Goal: Browse casually: Explore the website without a specific task or goal

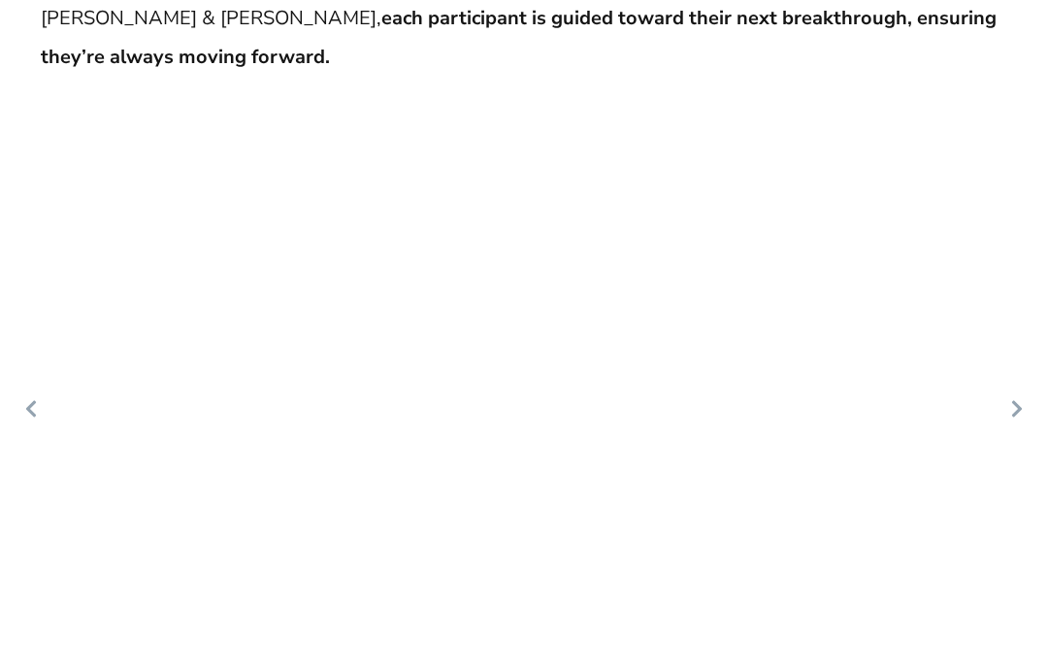
scroll to position [6342, 0]
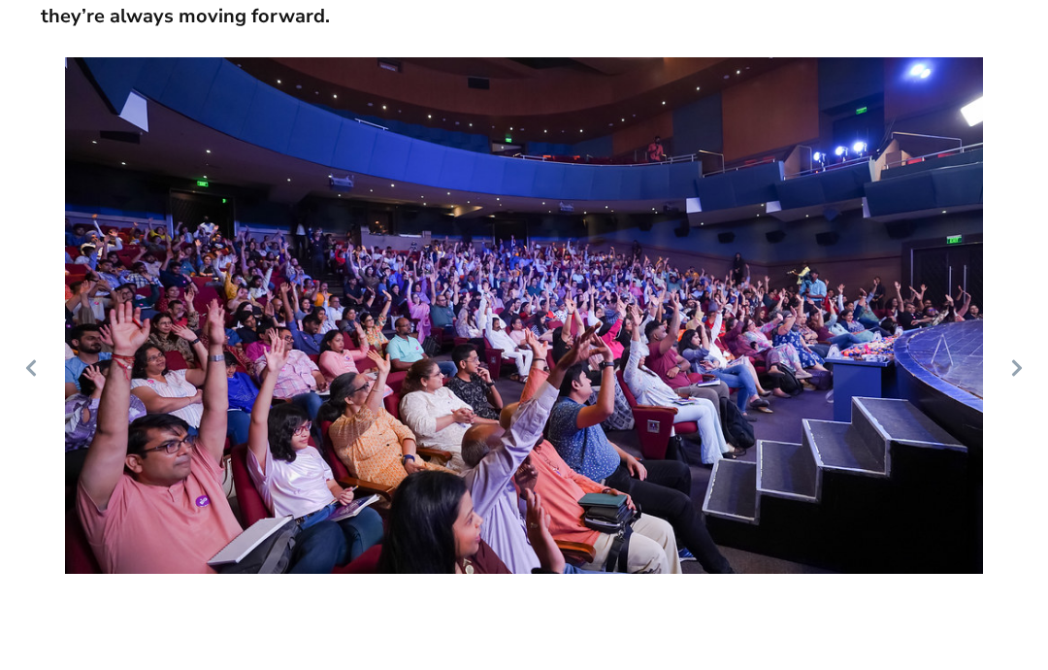
click at [1017, 359] on icon at bounding box center [1017, 367] width 10 height 16
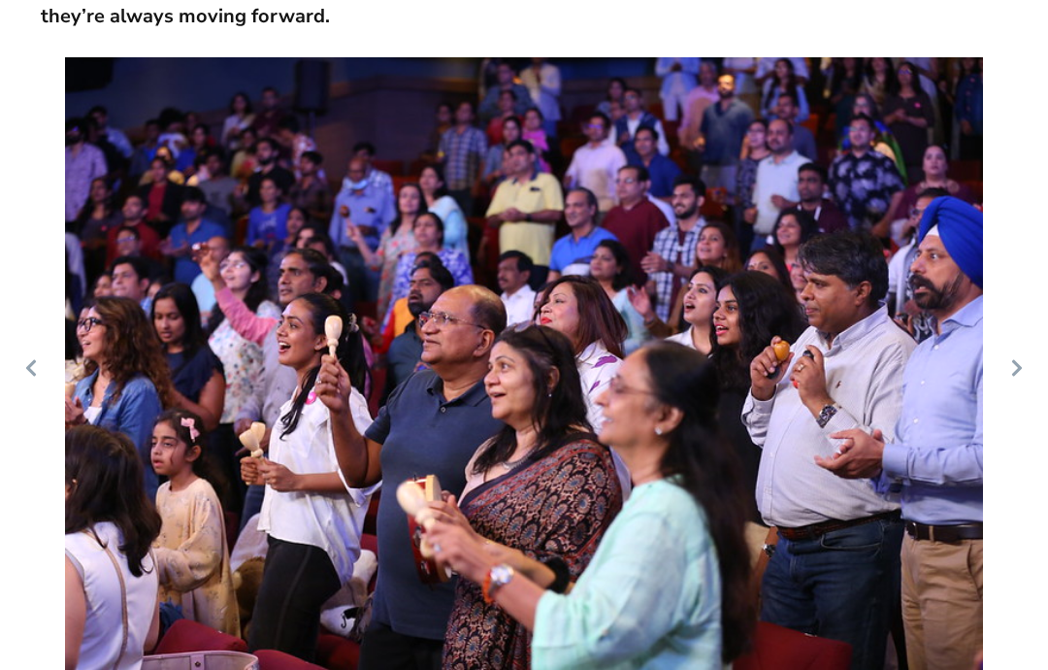
click at [39, 358] on icon at bounding box center [30, 367] width 19 height 19
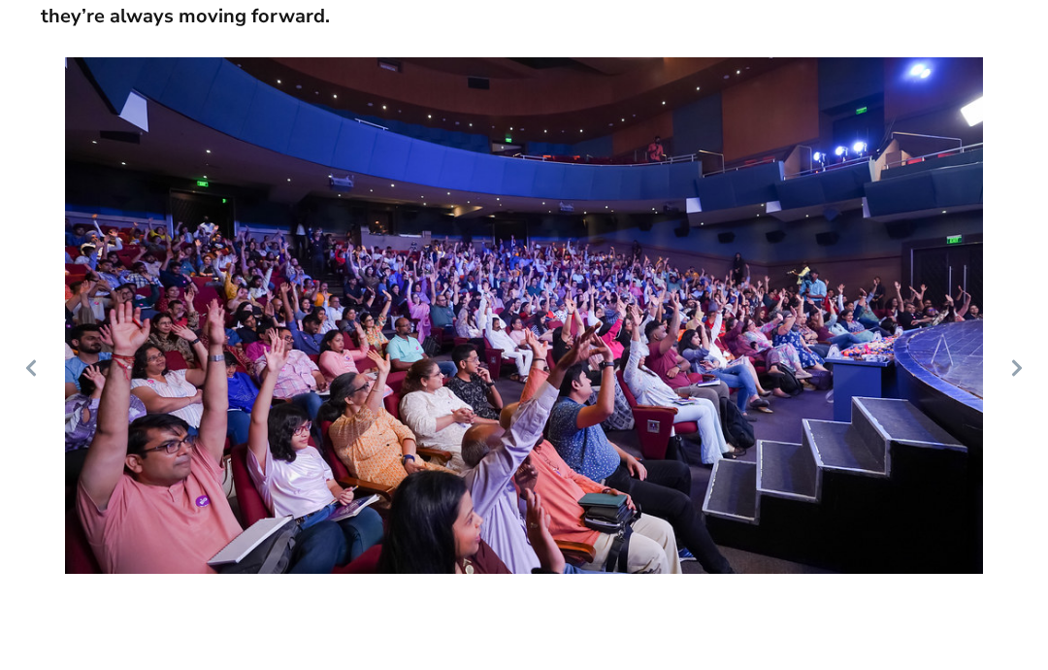
click at [1012, 358] on icon at bounding box center [1016, 367] width 19 height 19
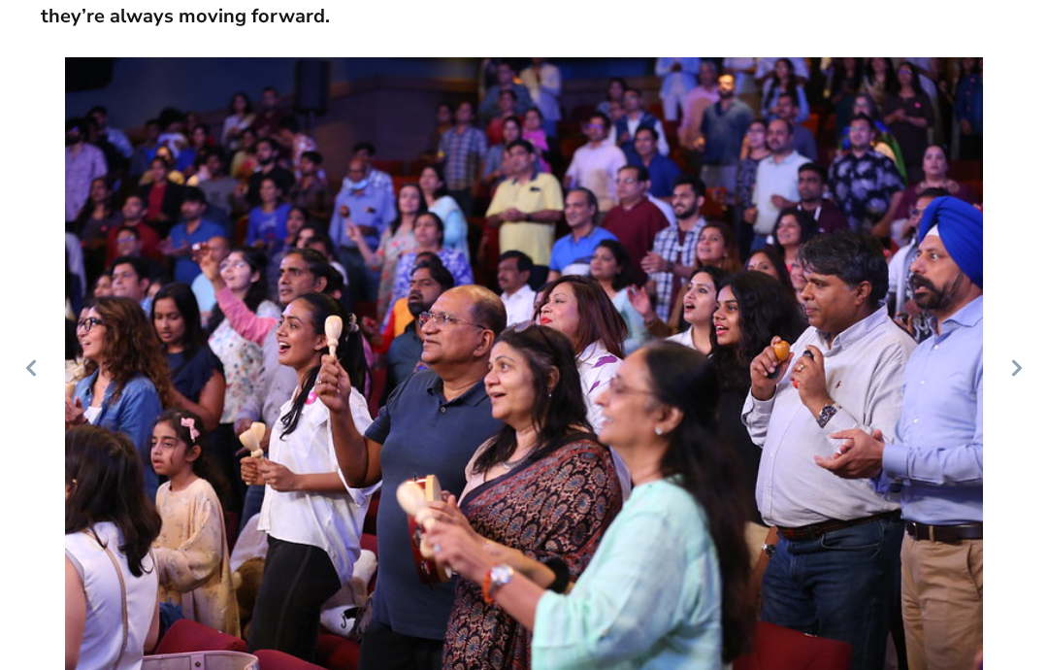
click at [1008, 358] on icon at bounding box center [1016, 367] width 19 height 19
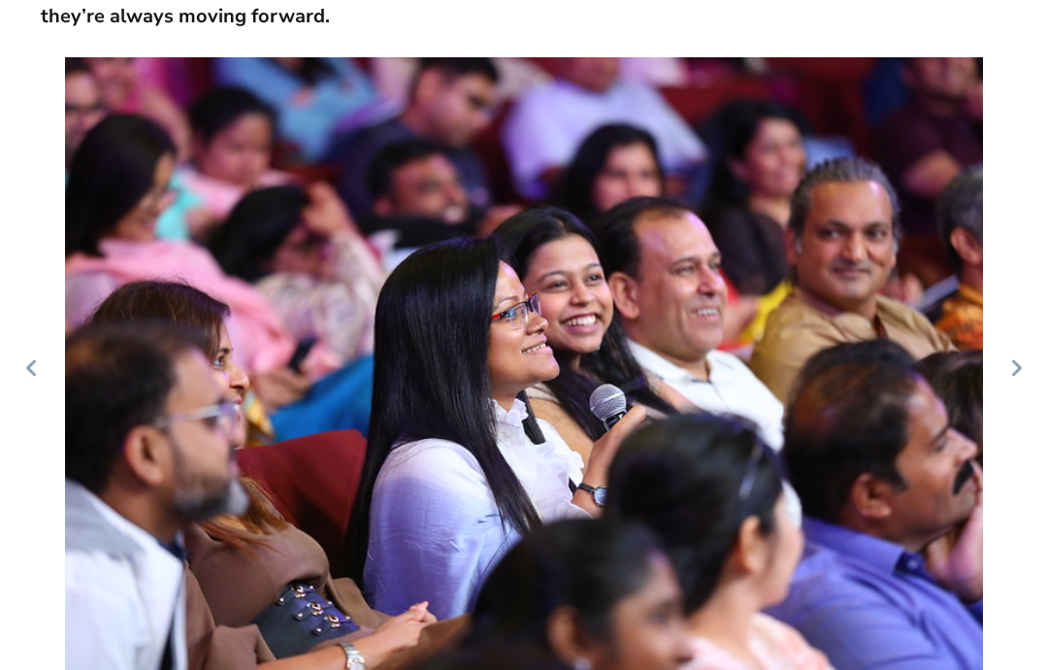
click at [1009, 358] on icon at bounding box center [1016, 367] width 19 height 19
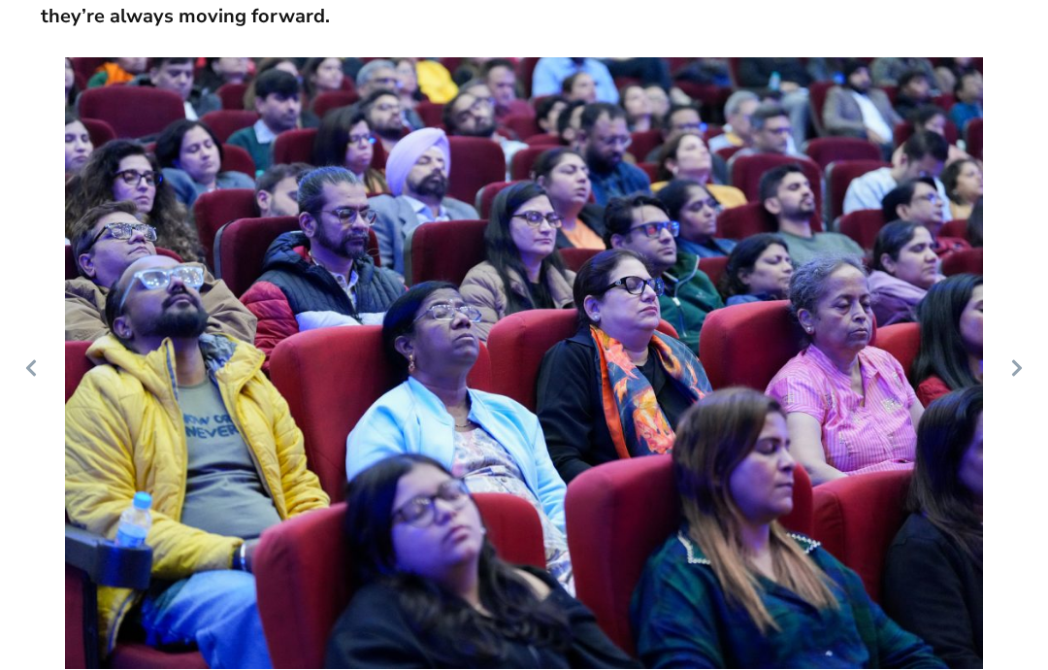
click at [1012, 358] on icon at bounding box center [1016, 367] width 19 height 19
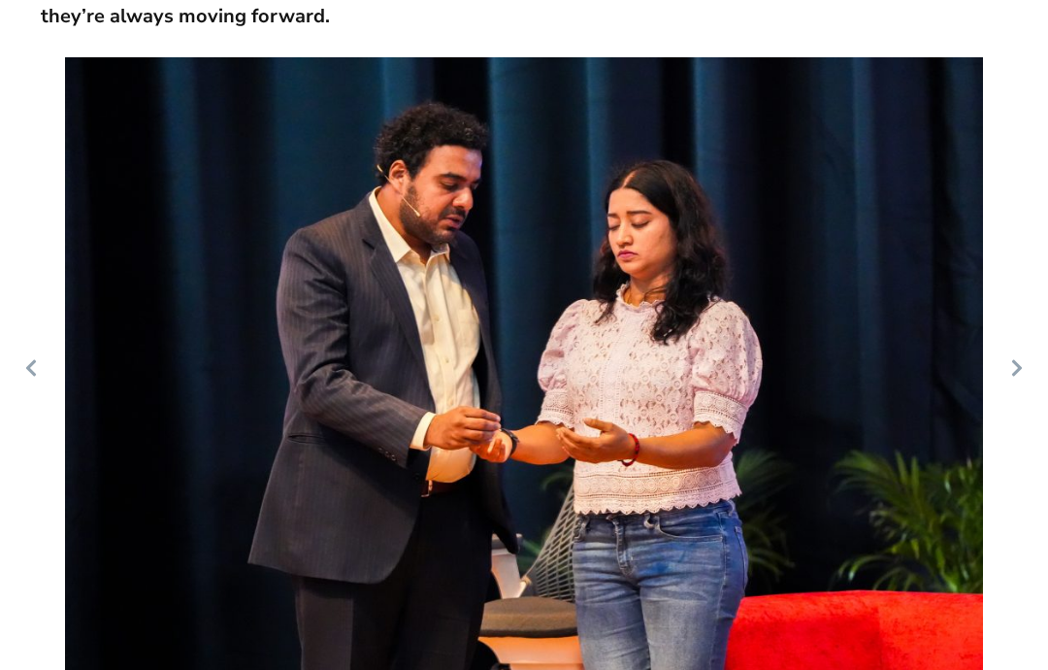
click at [1009, 358] on icon at bounding box center [1016, 367] width 19 height 19
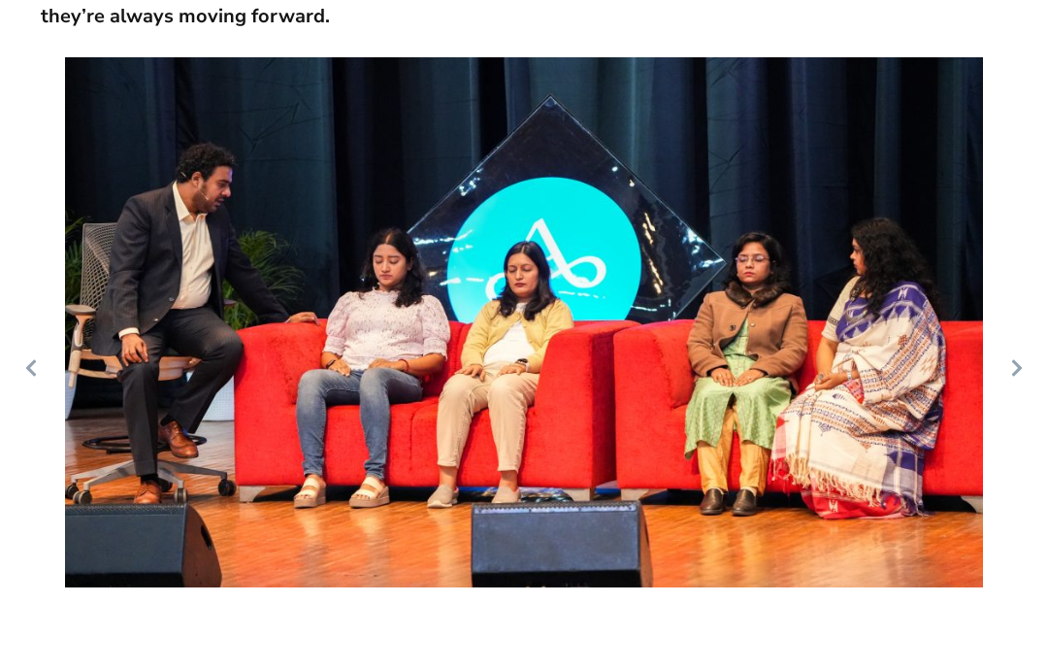
click at [1015, 359] on icon at bounding box center [1017, 367] width 10 height 16
click at [1009, 358] on icon at bounding box center [1016, 367] width 19 height 19
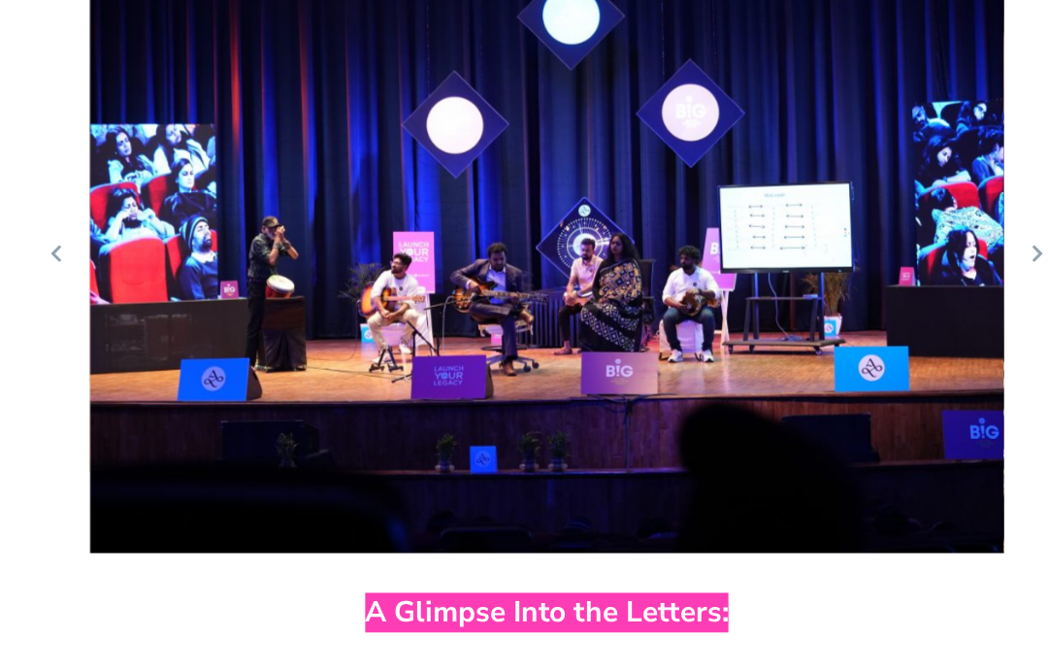
scroll to position [6381, 0]
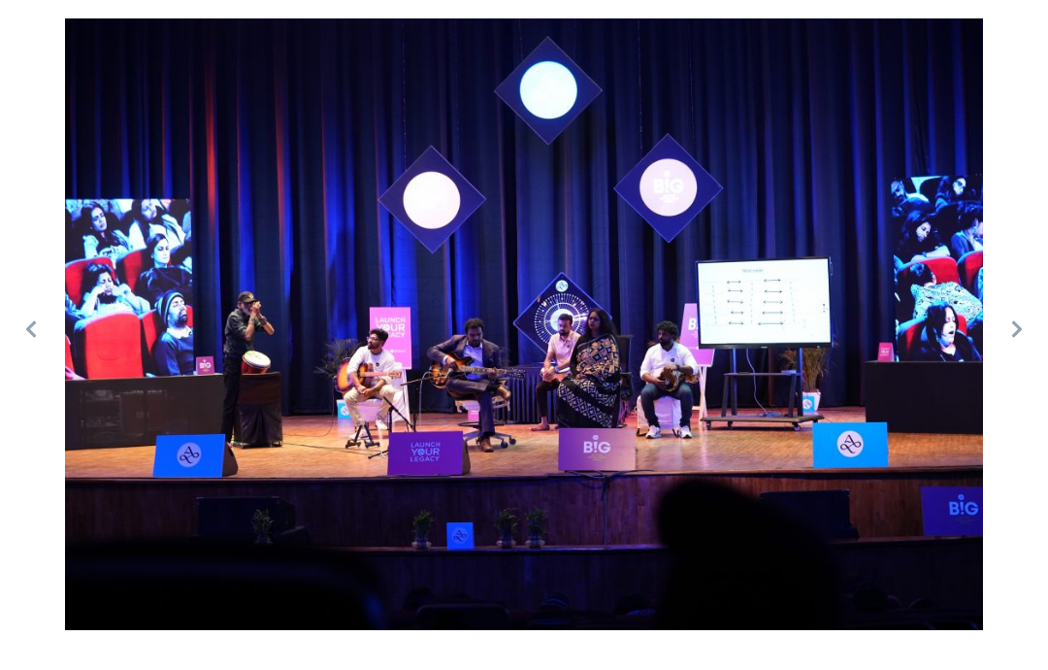
click at [1019, 319] on icon at bounding box center [1016, 328] width 19 height 19
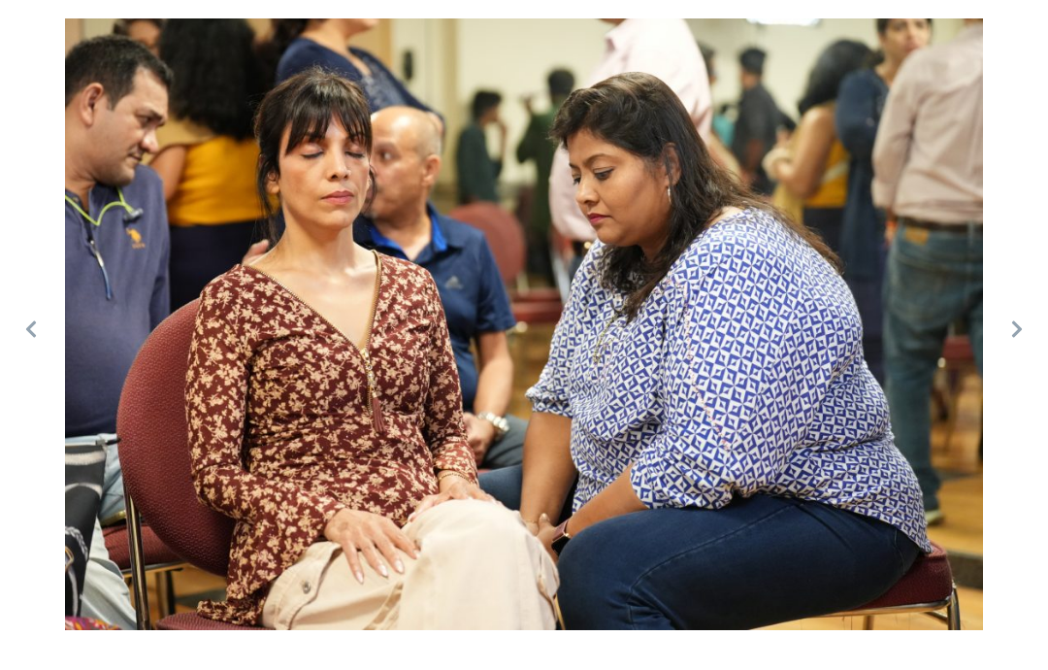
click at [1011, 319] on icon at bounding box center [1016, 328] width 19 height 19
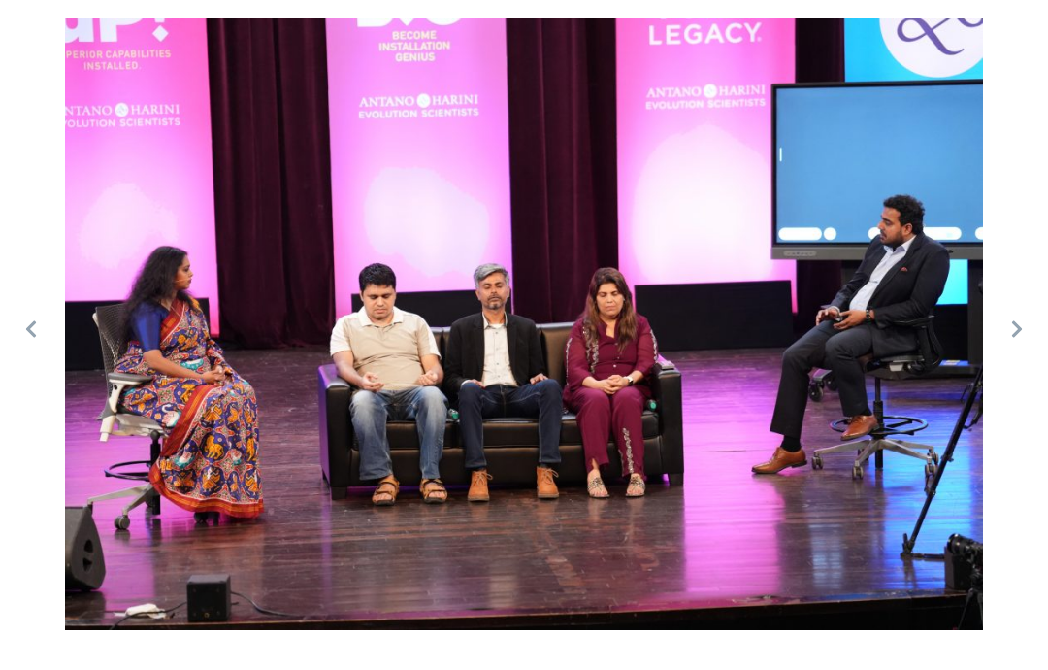
click at [1011, 319] on icon at bounding box center [1016, 328] width 19 height 19
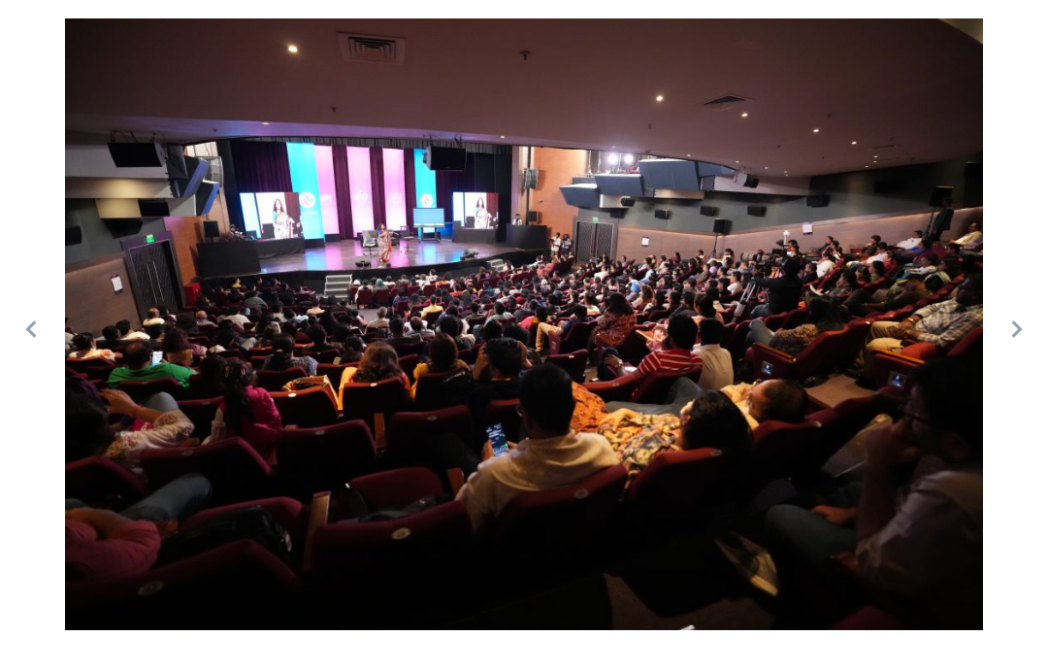
click at [1012, 319] on icon at bounding box center [1016, 328] width 19 height 19
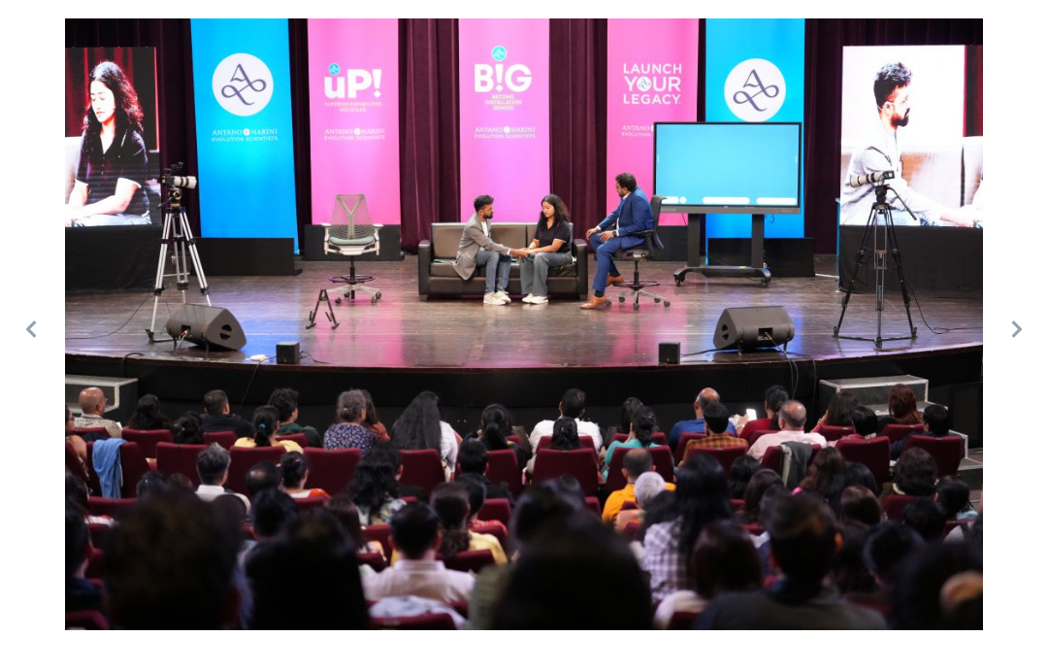
click at [1015, 320] on icon at bounding box center [1017, 328] width 10 height 16
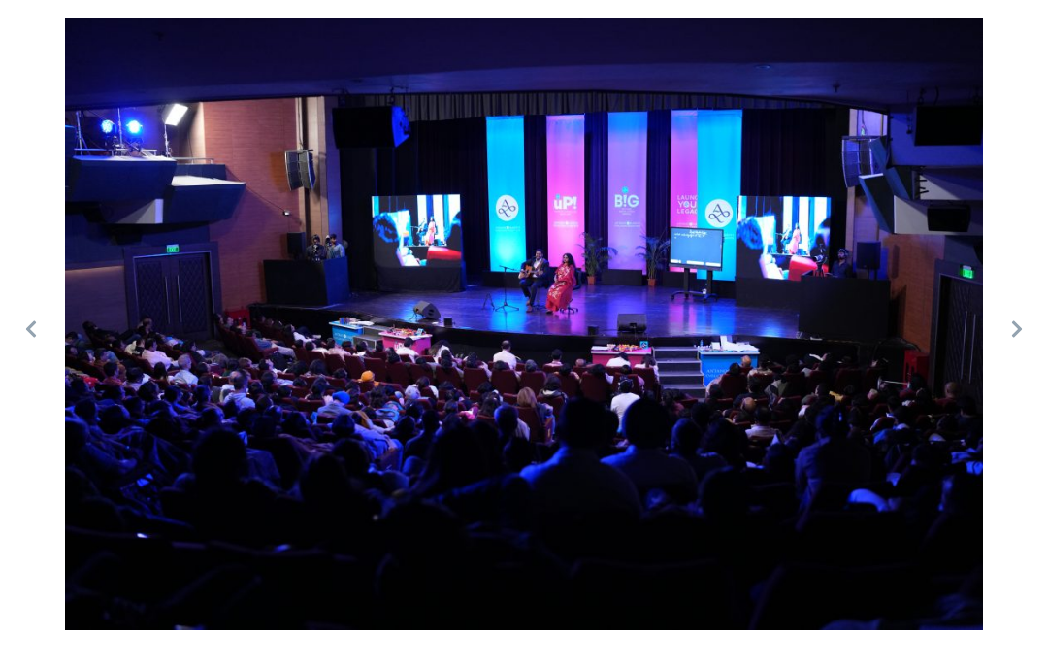
click at [1008, 319] on icon at bounding box center [1016, 328] width 19 height 19
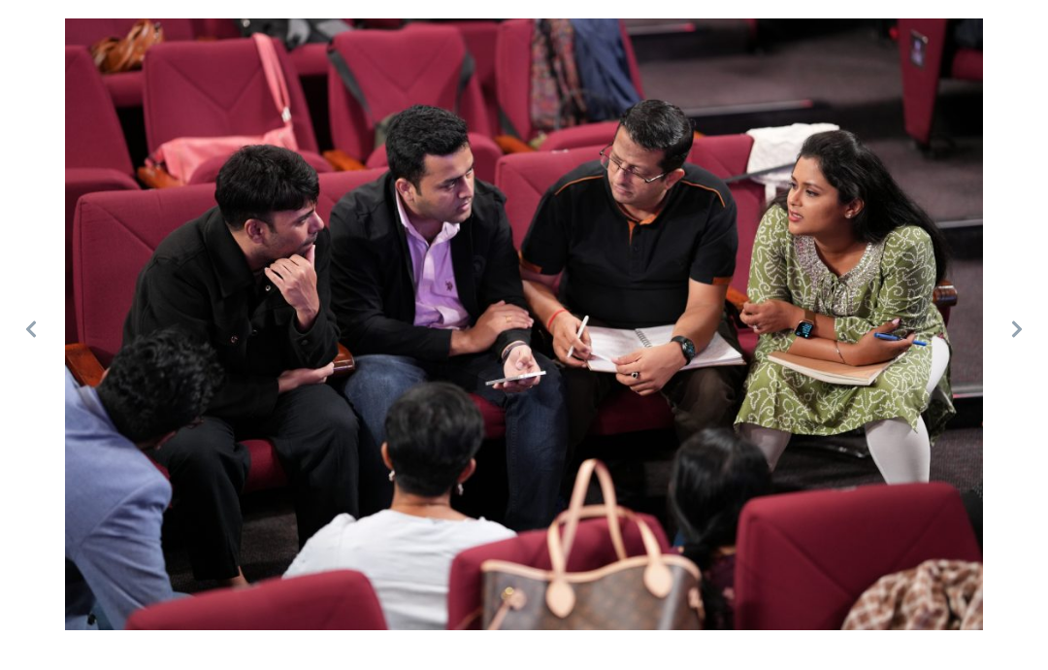
click at [1014, 320] on icon at bounding box center [1017, 328] width 10 height 16
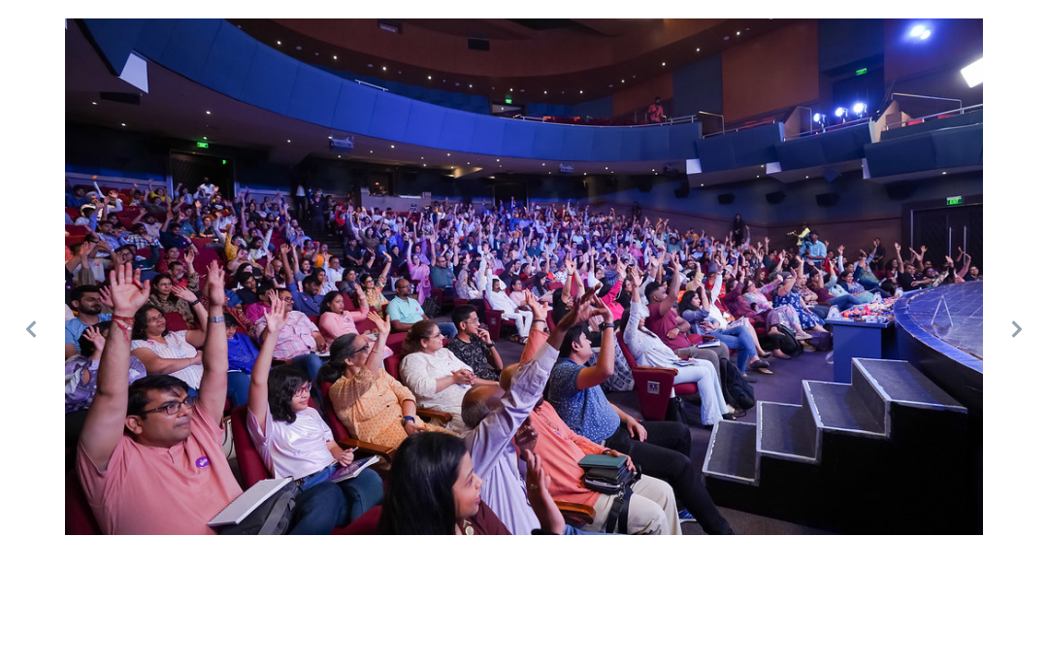
click at [1014, 320] on icon at bounding box center [1017, 328] width 10 height 16
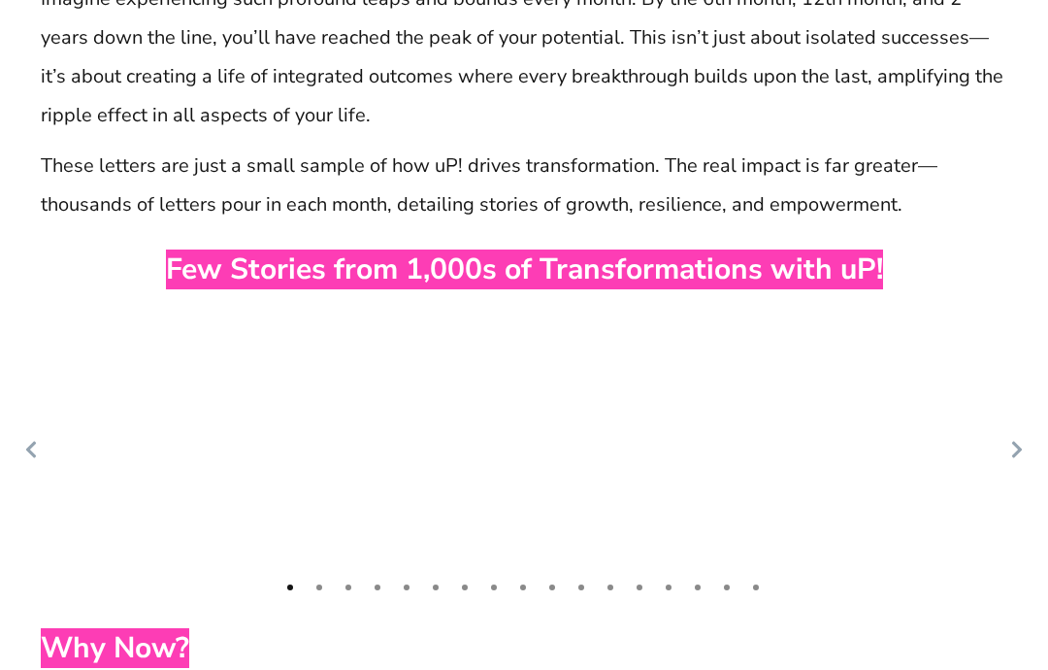
scroll to position [9518, 0]
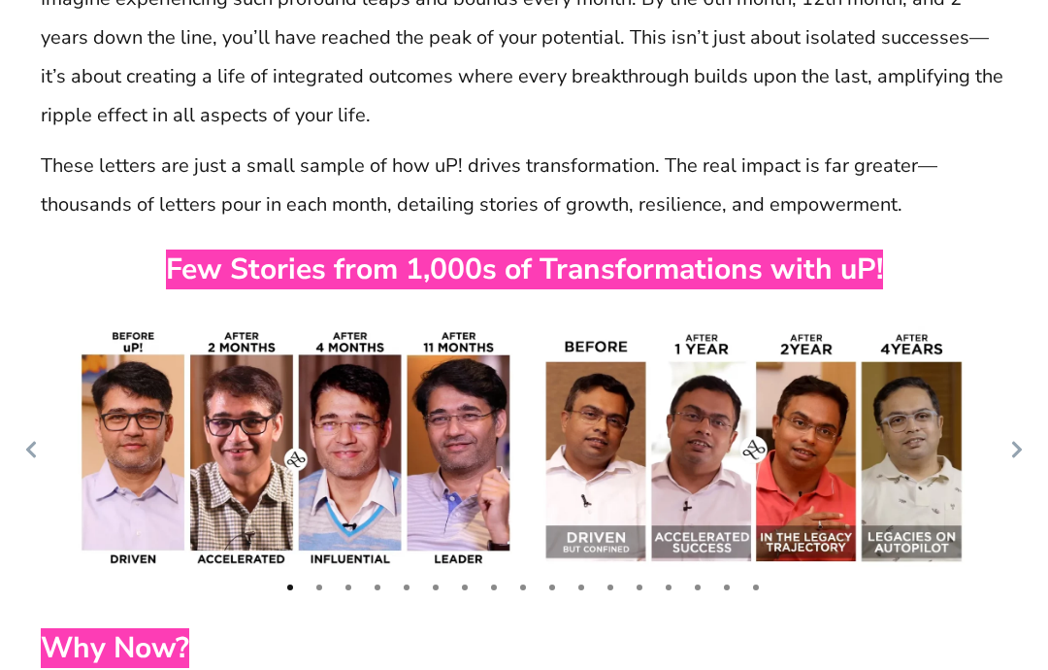
click at [1025, 441] on icon at bounding box center [1016, 450] width 19 height 19
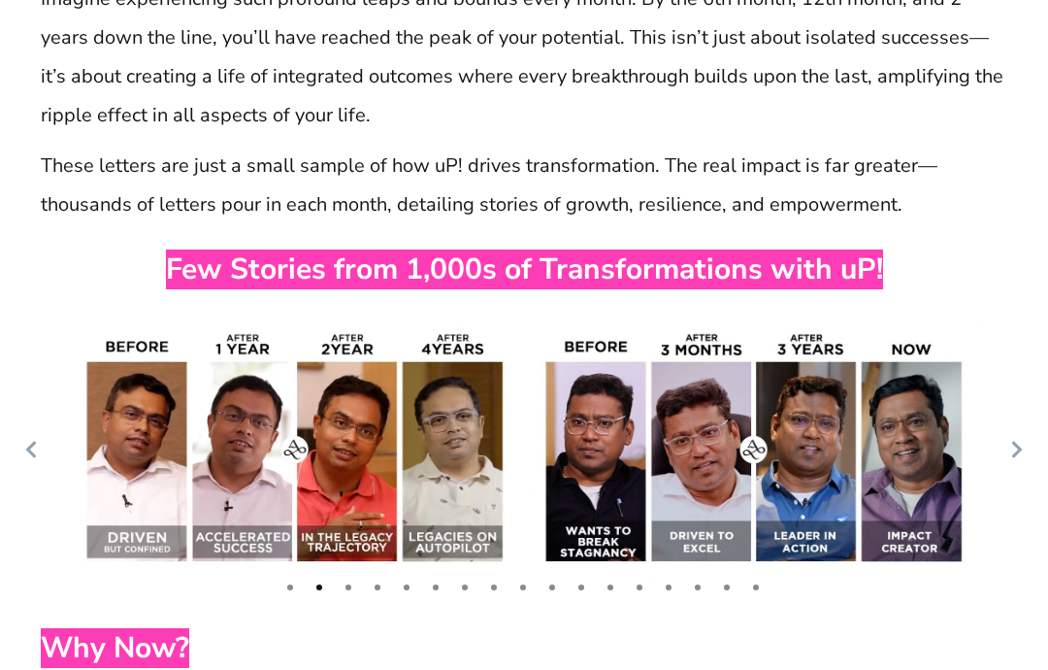
click at [1014, 442] on icon at bounding box center [1017, 450] width 10 height 16
